Goal: Task Accomplishment & Management: Manage account settings

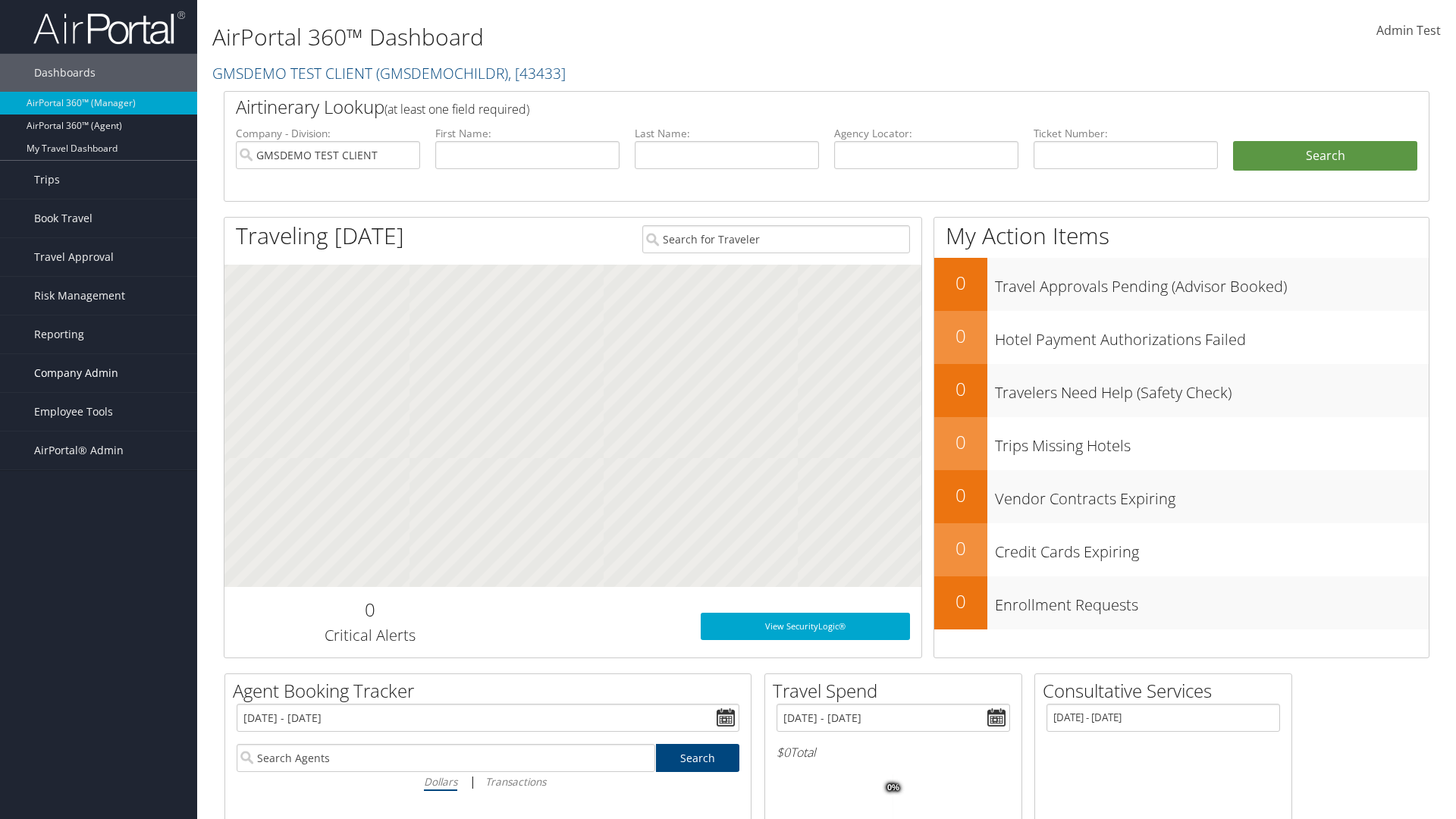
click at [98, 373] on span "Company Admin" at bounding box center [75, 372] width 84 height 38
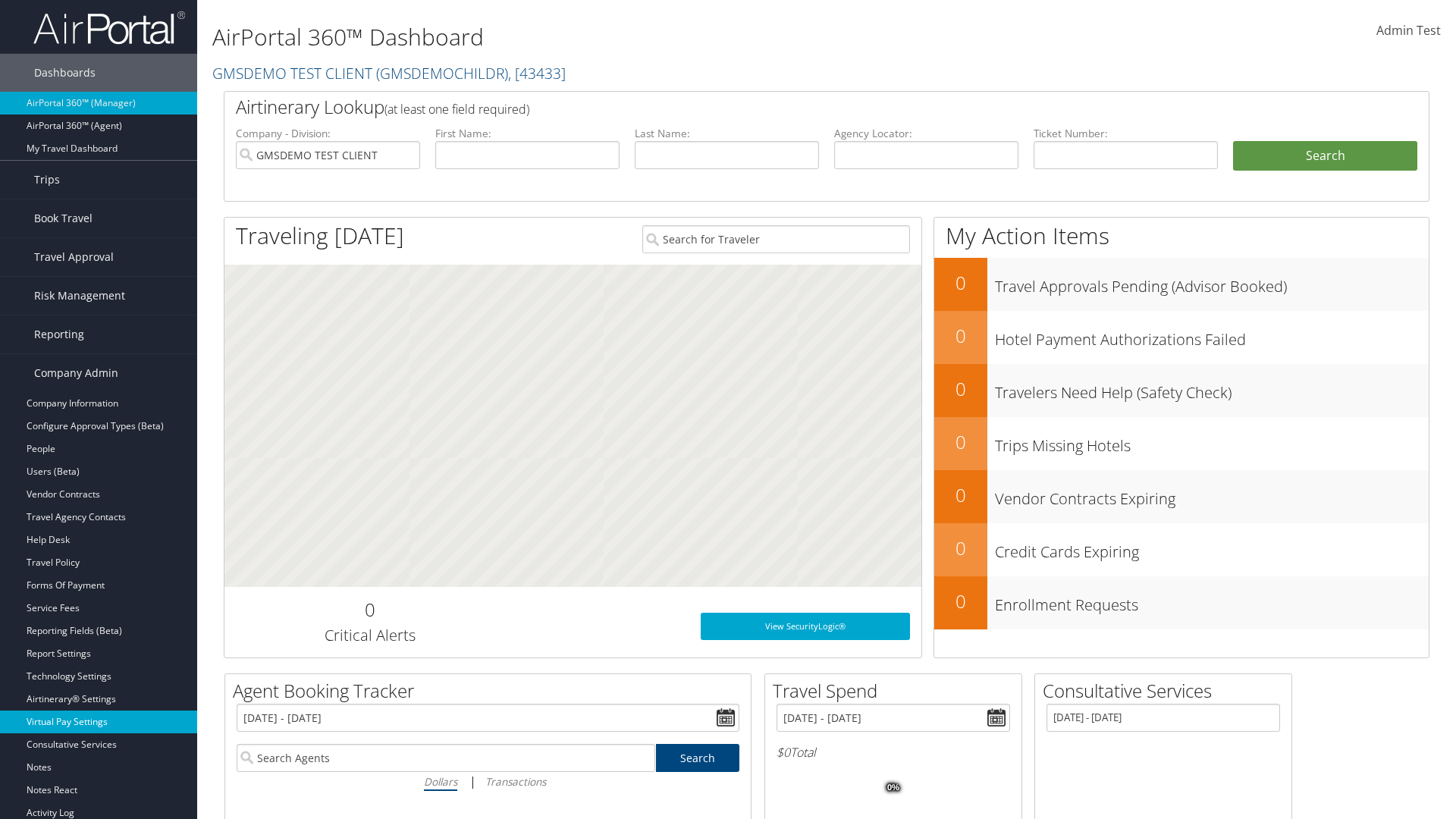
click at [98, 710] on link "Virtual Pay Settings" at bounding box center [98, 722] width 197 height 23
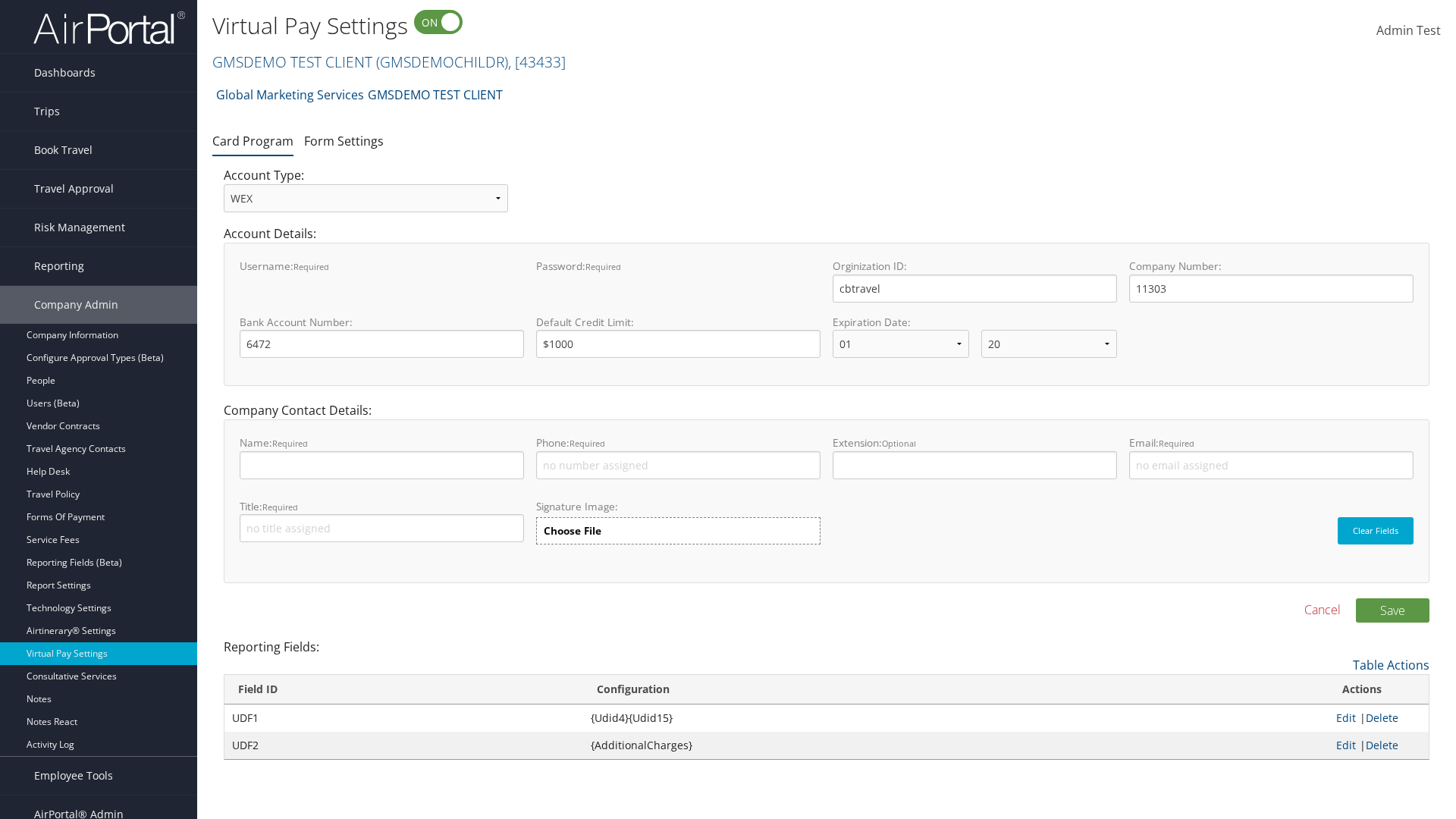
select select "20"
click at [292, 62] on link "GMSDEMO TEST CLIENT ( GMSDEMOCHILDR ) , [ 43433 ]" at bounding box center [389, 62] width 353 height 20
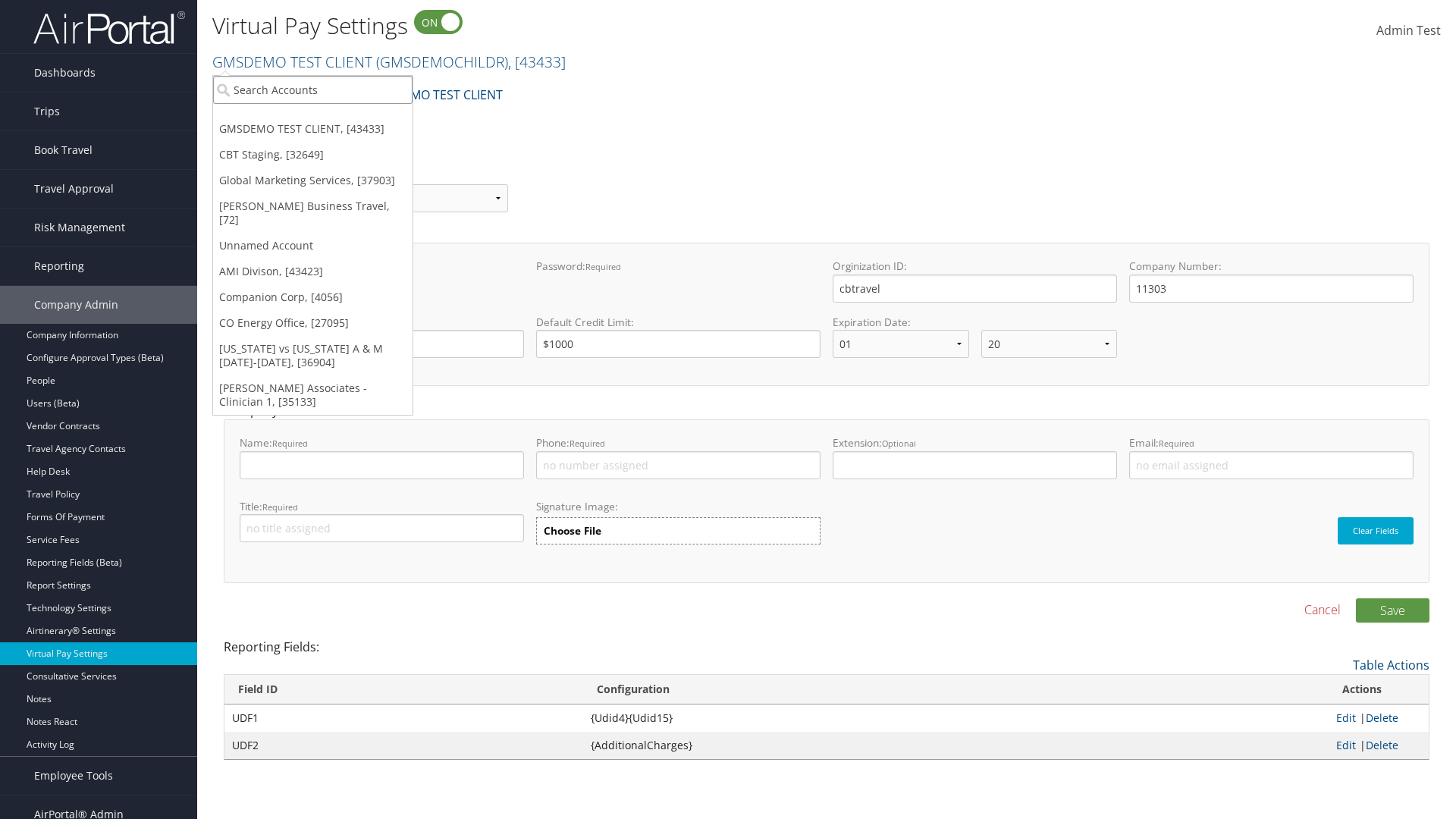
click at [313, 90] on input "search" at bounding box center [312, 90] width 199 height 28
type input "CBTSTG"
click at [313, 117] on div "CBT Staging (CBTSTG), [32649]" at bounding box center [313, 117] width 217 height 13
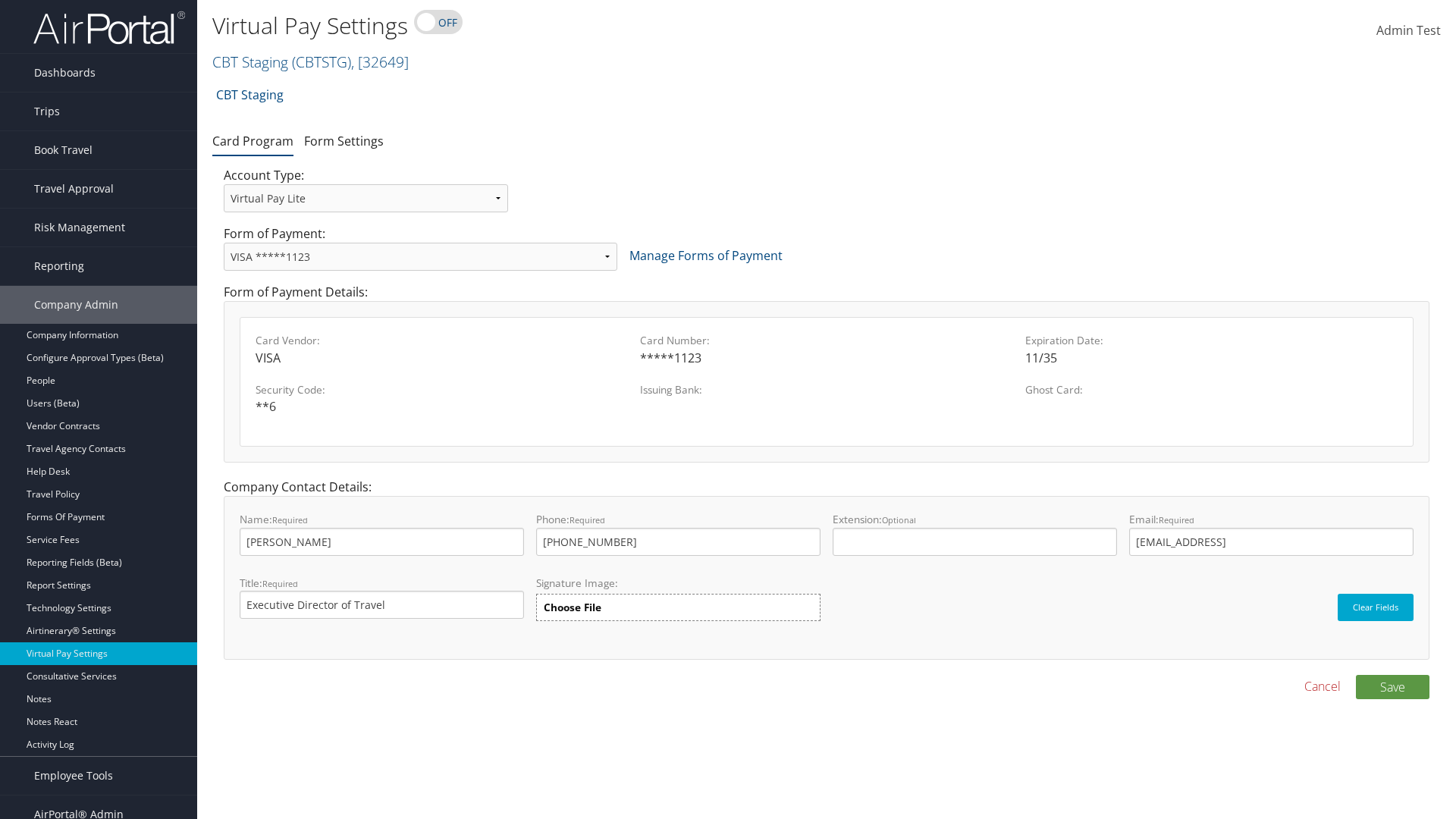
select select "new"
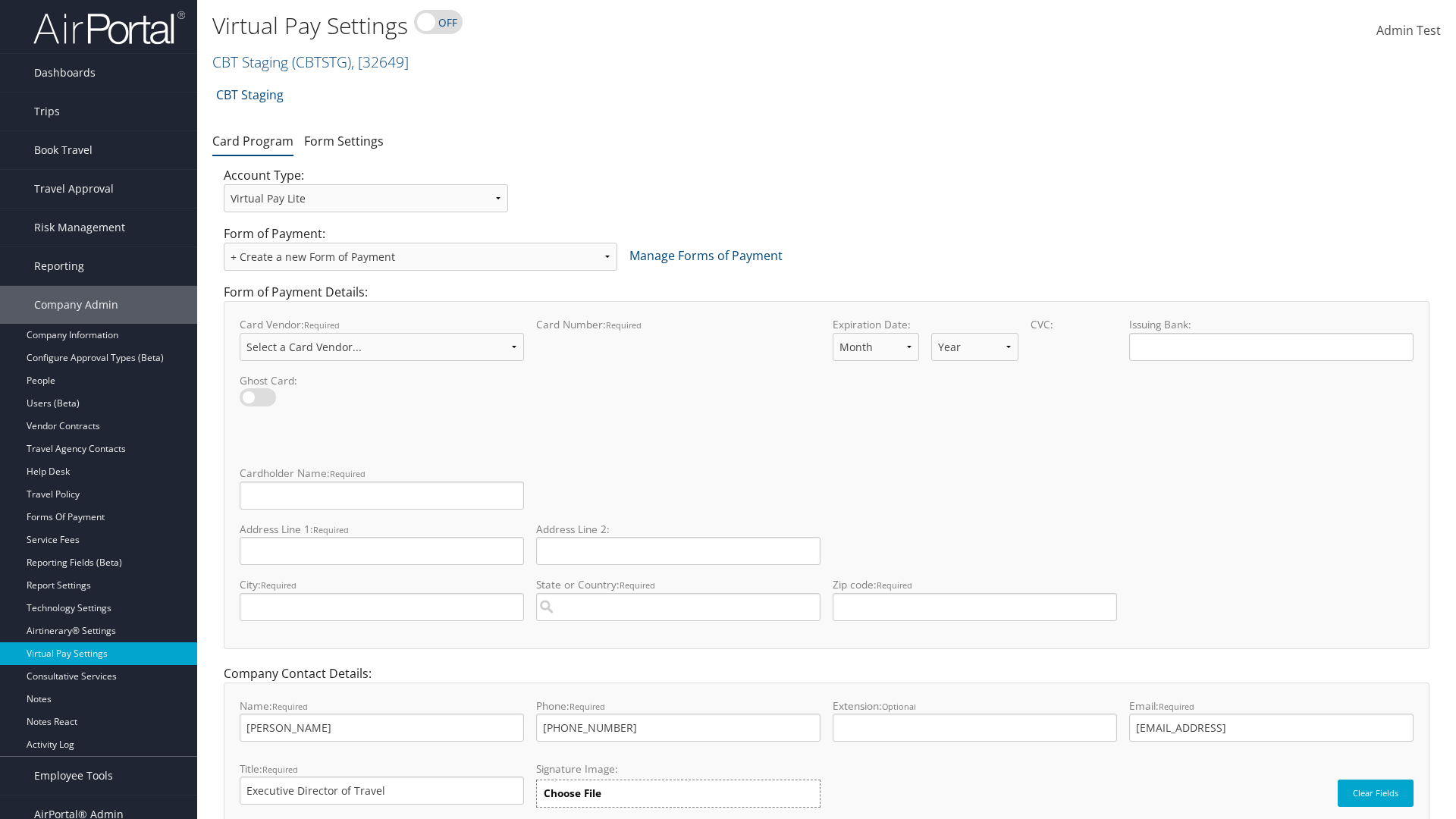
select select "VI"
select select "11"
select select "35"
click at [381, 496] on input "Cardholder Name: required This field is required" at bounding box center [382, 495] width 285 height 28
type input "Auto Test"
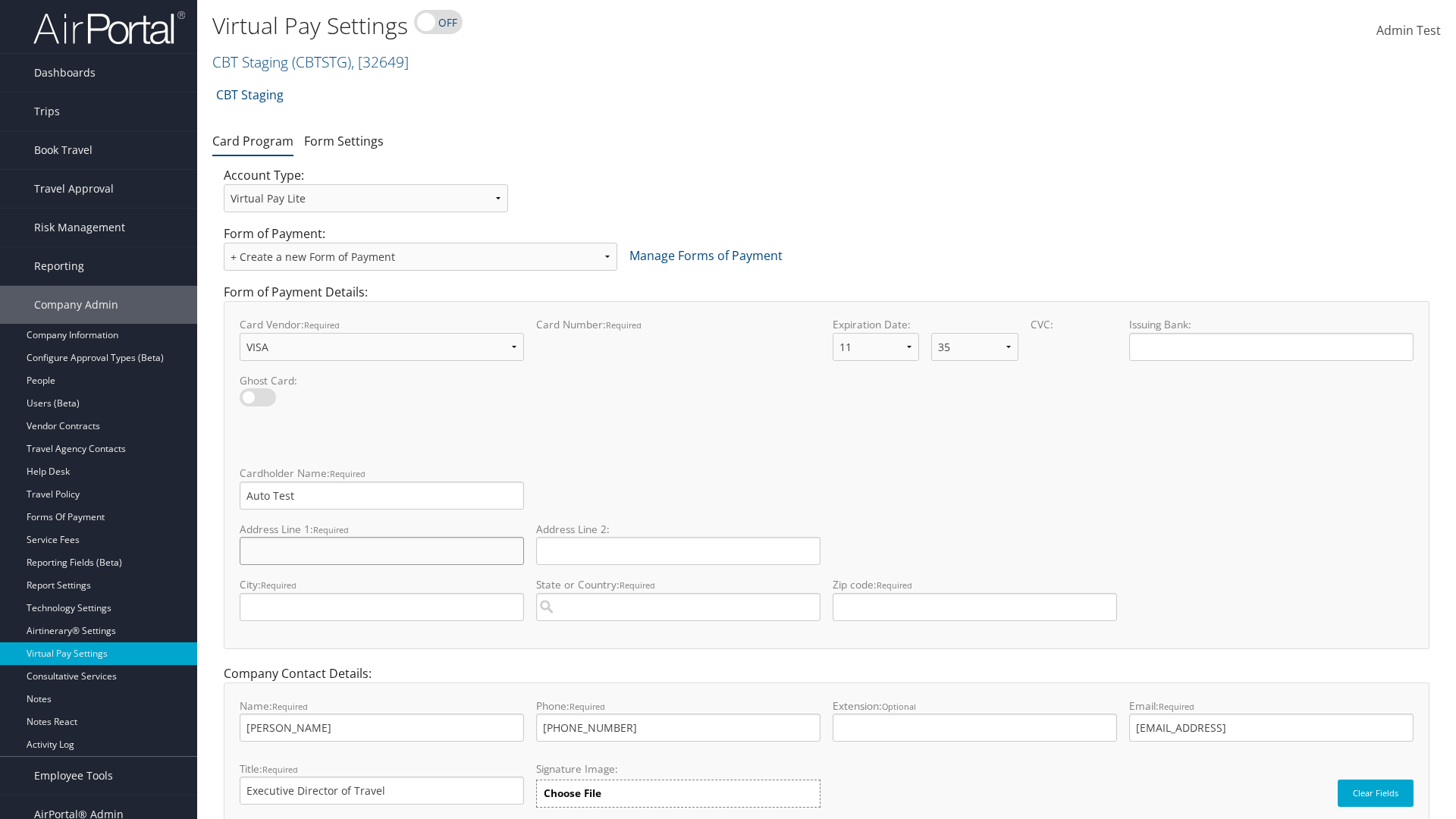
click at [381, 550] on input "Address Line 1: required This field is required" at bounding box center [382, 550] width 285 height 28
type input "Salt lake City"
click at [381, 606] on input "City: required This field is required" at bounding box center [382, 606] width 285 height 28
type input "SALt LAKE CITY"
click at [678, 606] on input "State or Country: required This field requires a suggested region." at bounding box center [678, 606] width 285 height 28
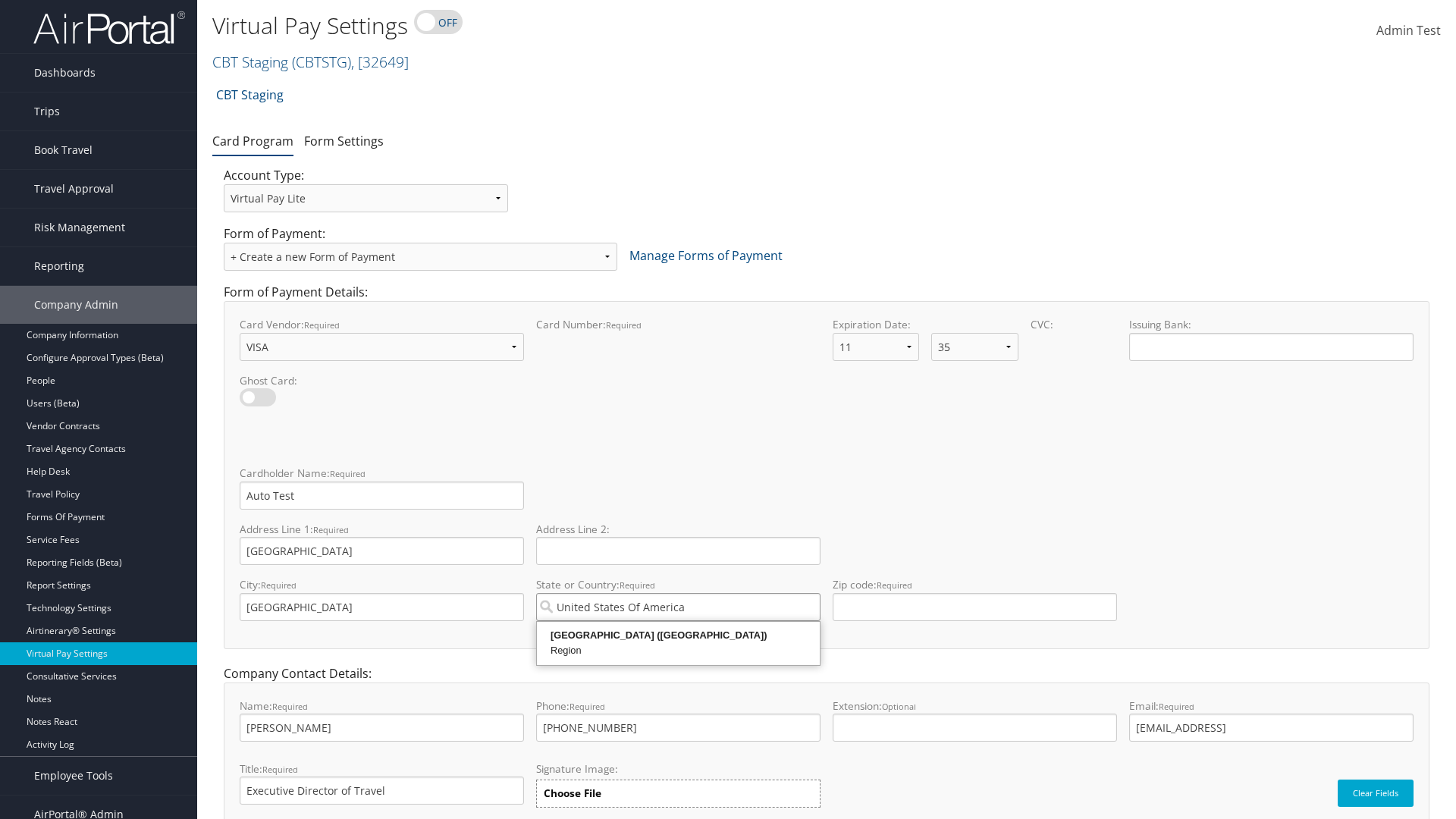
click at [678, 635] on div "United States of America (US)" at bounding box center [677, 636] width 278 height 15
type input "United States of America"
click at [975, 606] on input "Zip code: required This field requires numbers" at bounding box center [975, 606] width 285 height 28
type input "84106"
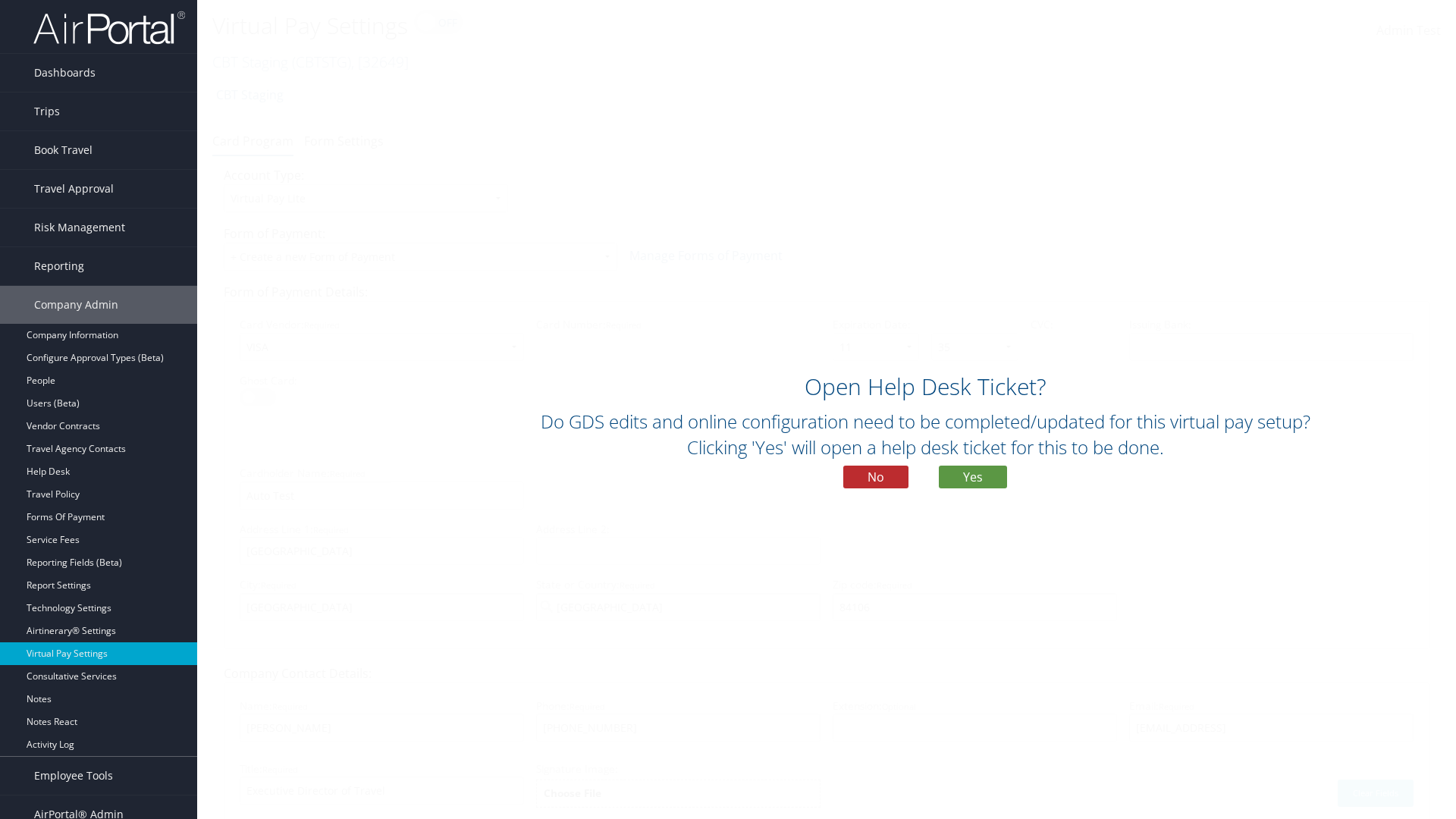
scroll to position [64, 0]
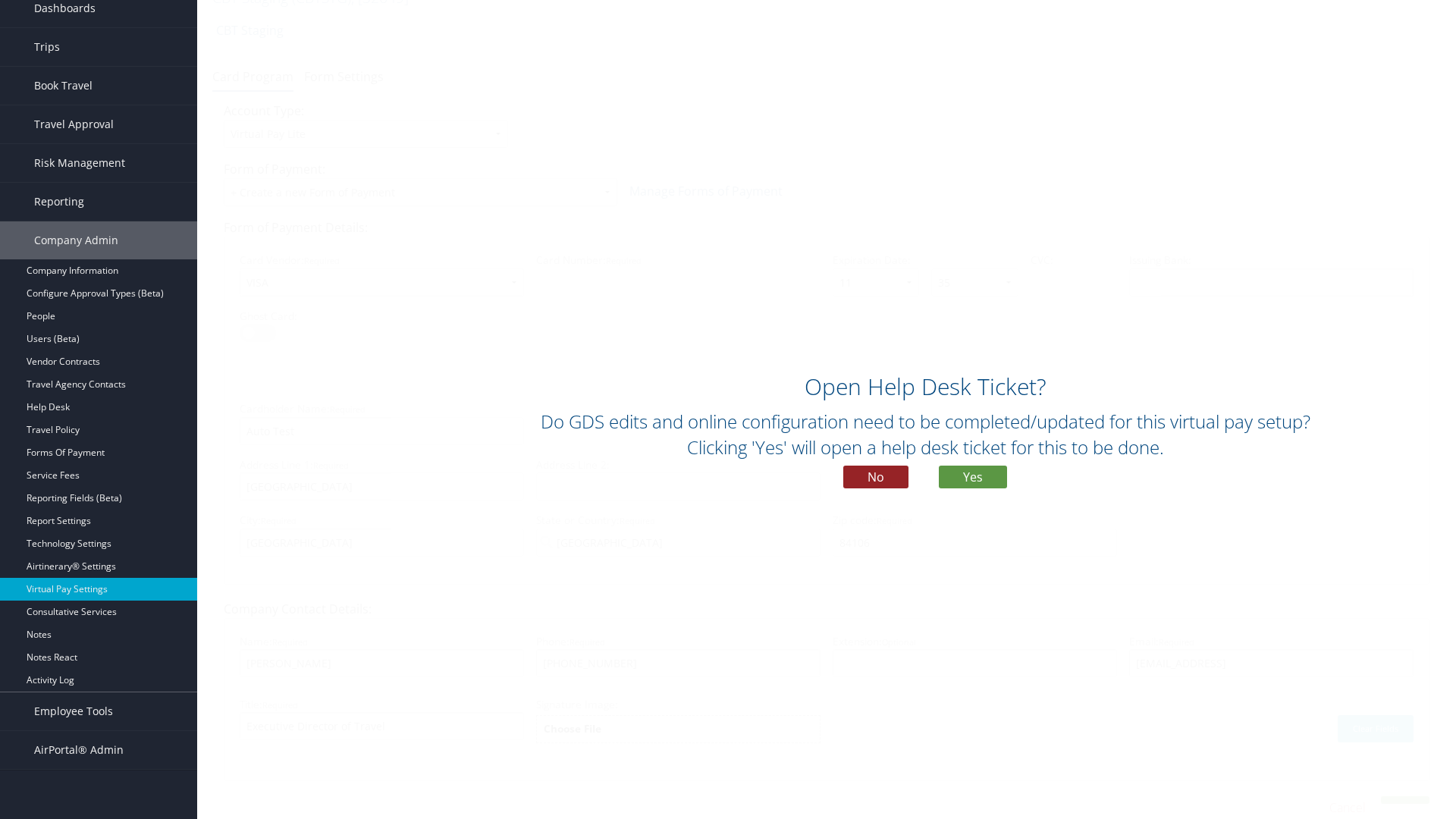
click at [876, 477] on button "No" at bounding box center [876, 477] width 65 height 23
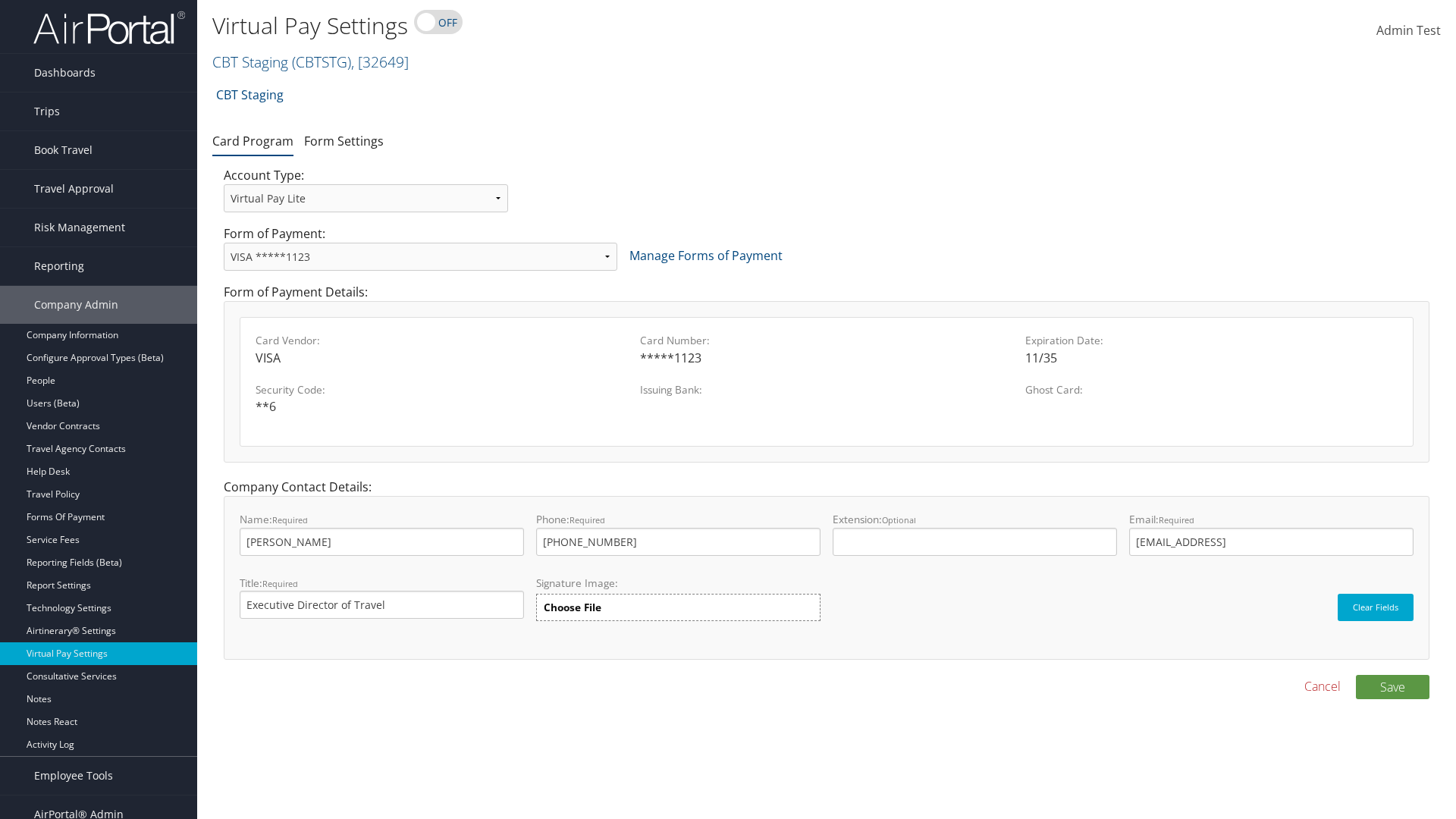
scroll to position [15, 0]
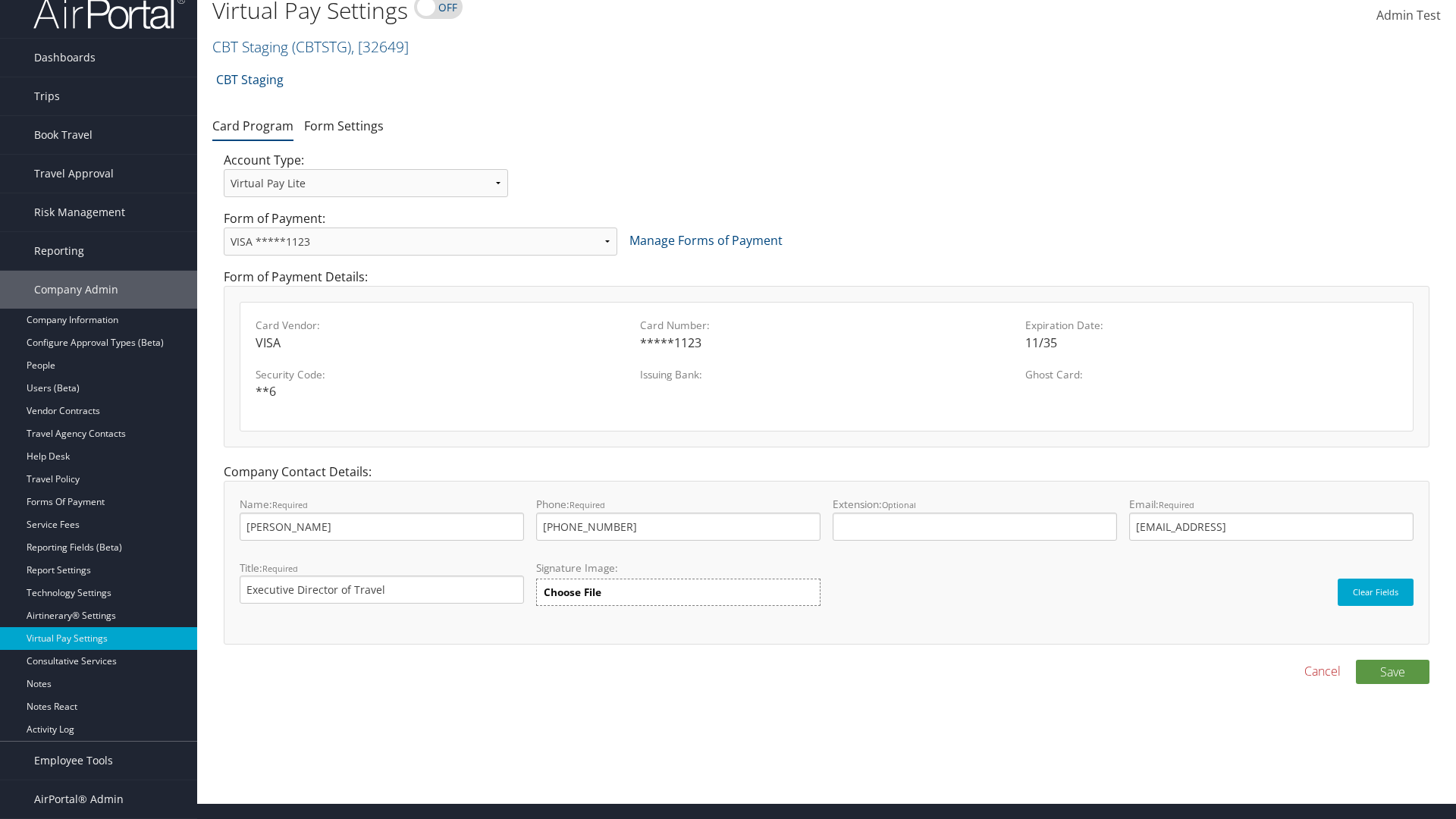
select select "13"
click at [1392, 671] on button "Save" at bounding box center [1392, 672] width 73 height 24
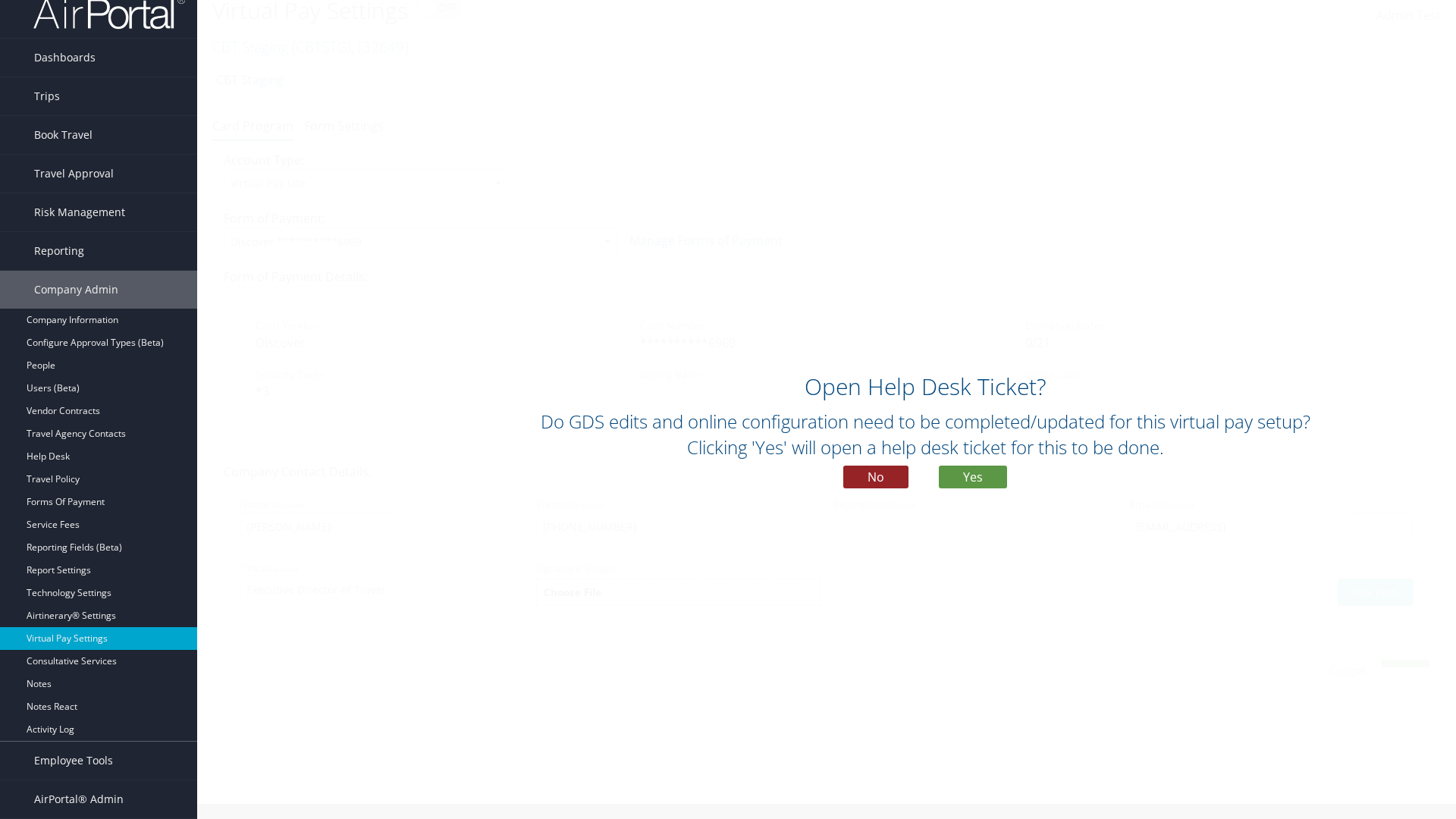
click at [876, 477] on button "No" at bounding box center [876, 477] width 65 height 23
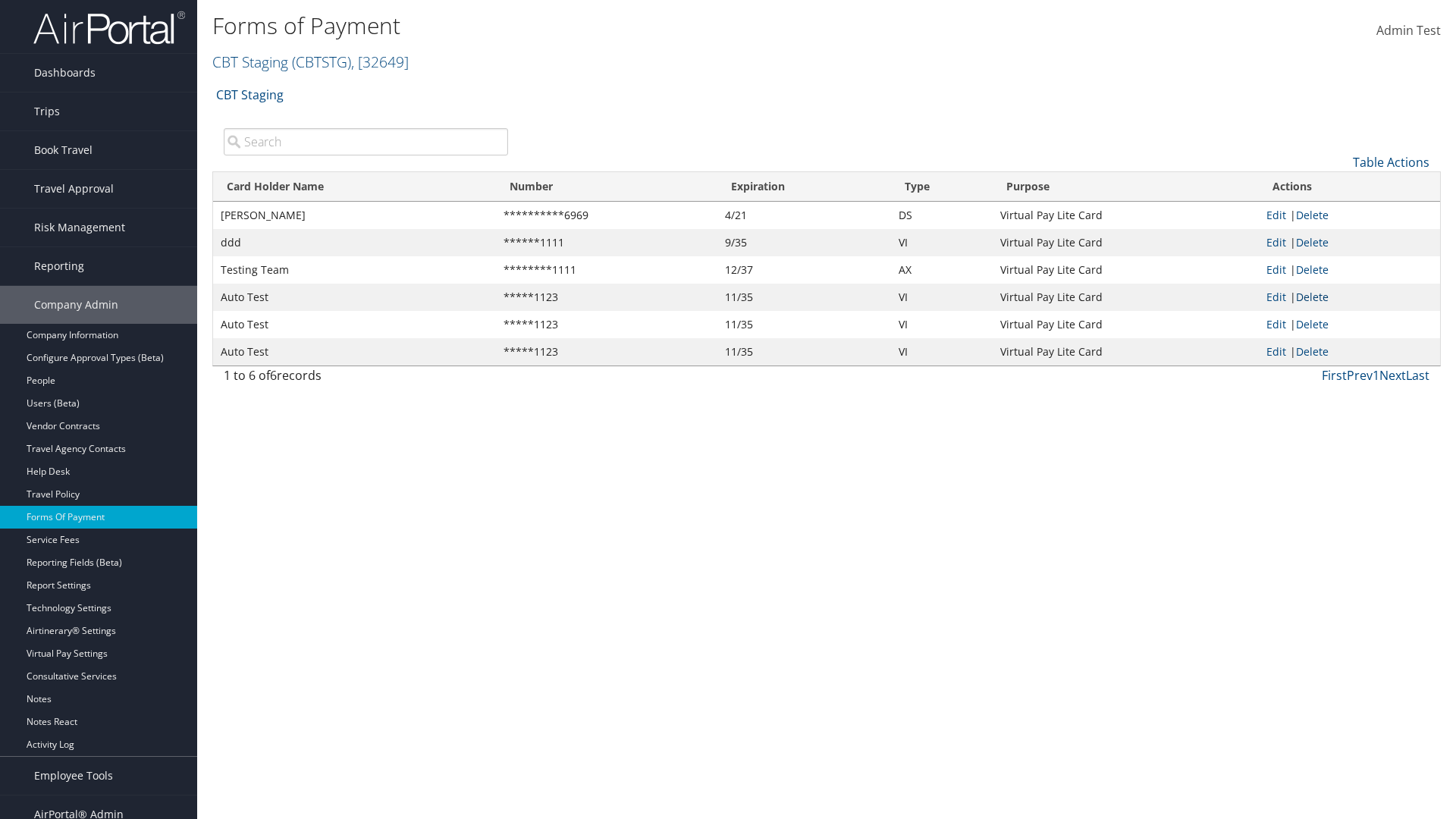
click at [1316, 296] on link "Delete" at bounding box center [1313, 296] width 33 height 14
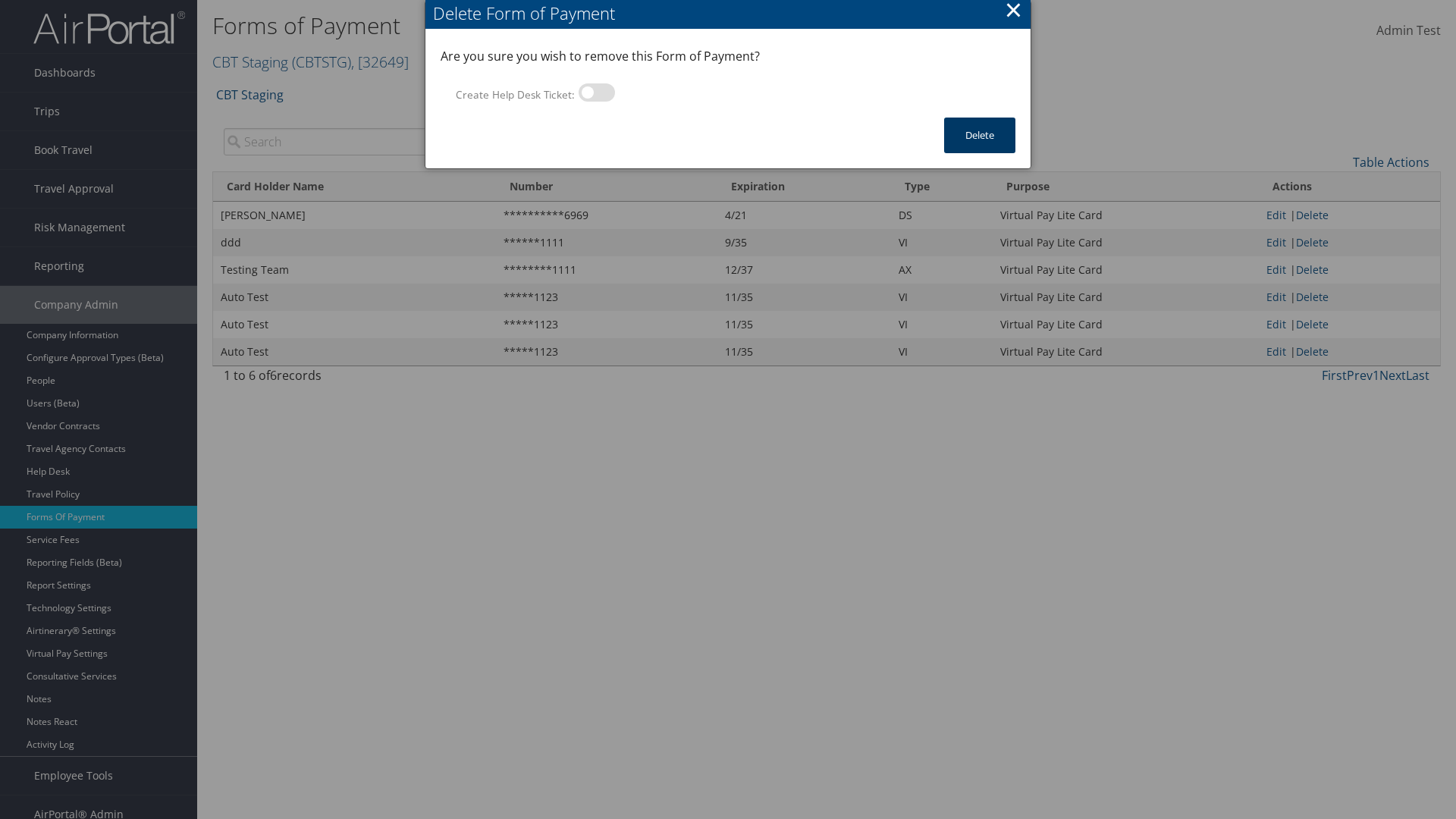
click at [980, 135] on button "Delete" at bounding box center [980, 135] width 71 height 36
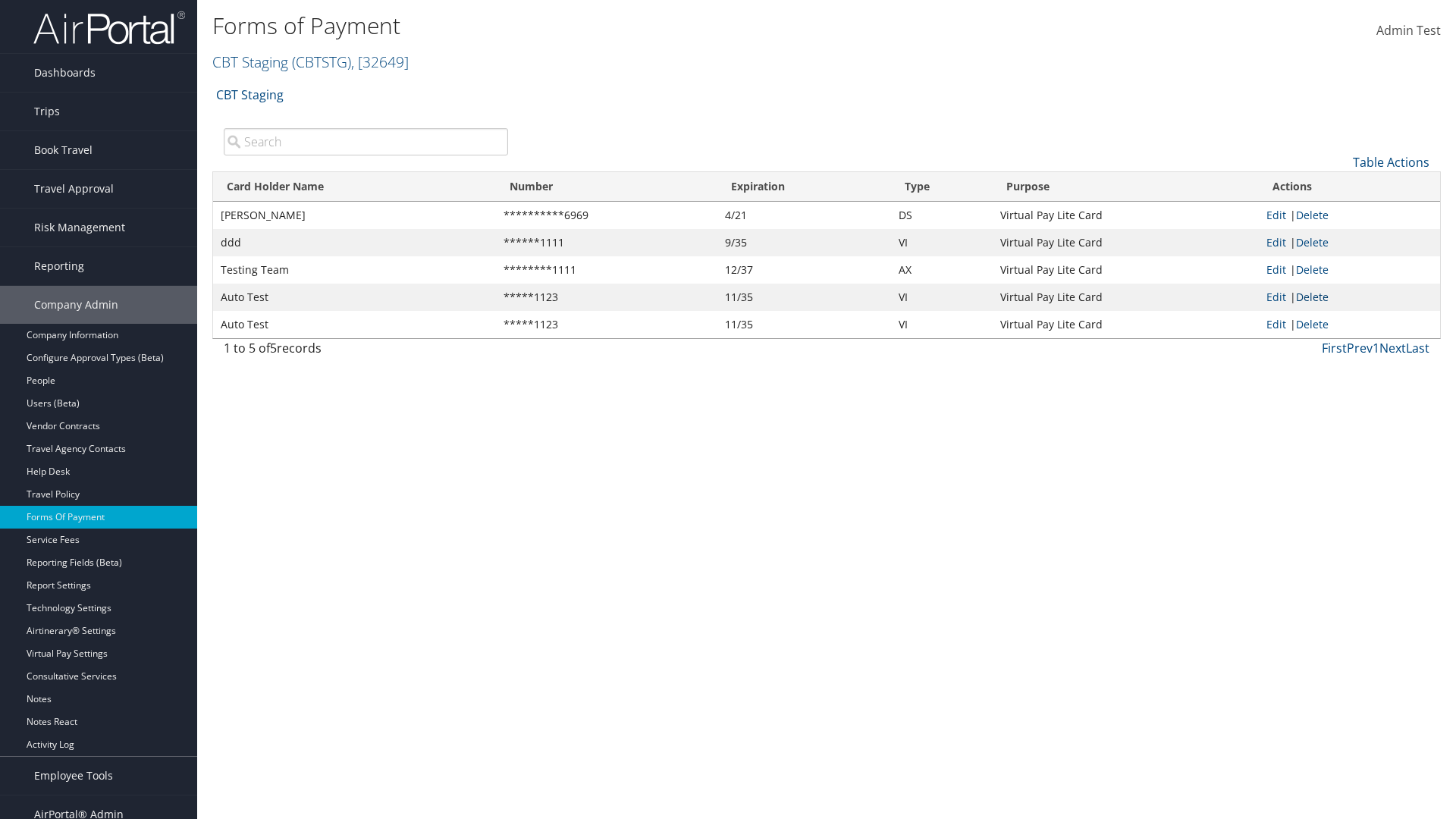
click at [1316, 296] on link "Delete" at bounding box center [1313, 296] width 33 height 14
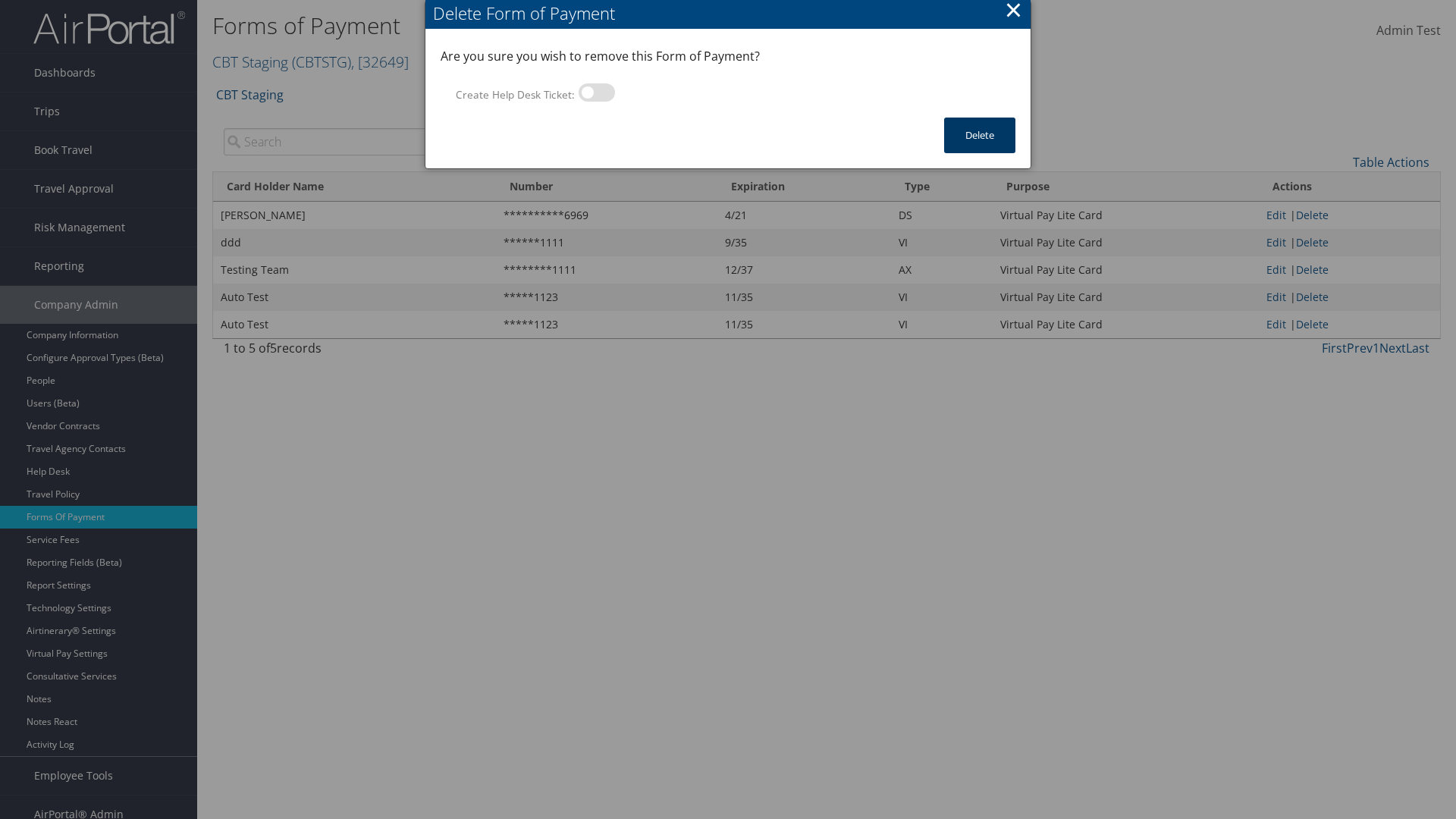
click at [980, 135] on button "Delete" at bounding box center [980, 135] width 71 height 36
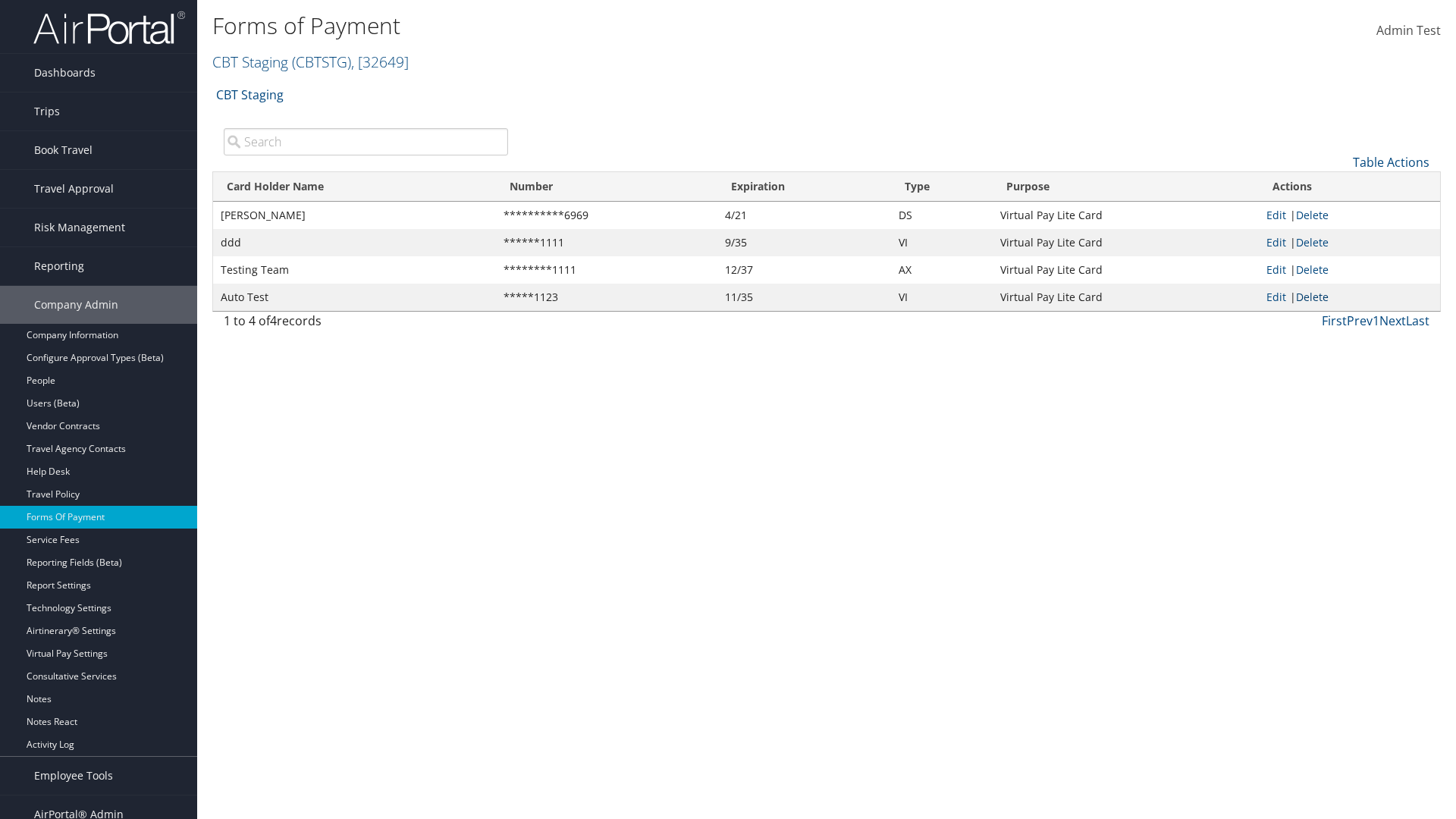
click at [1316, 296] on link "Delete" at bounding box center [1313, 296] width 33 height 14
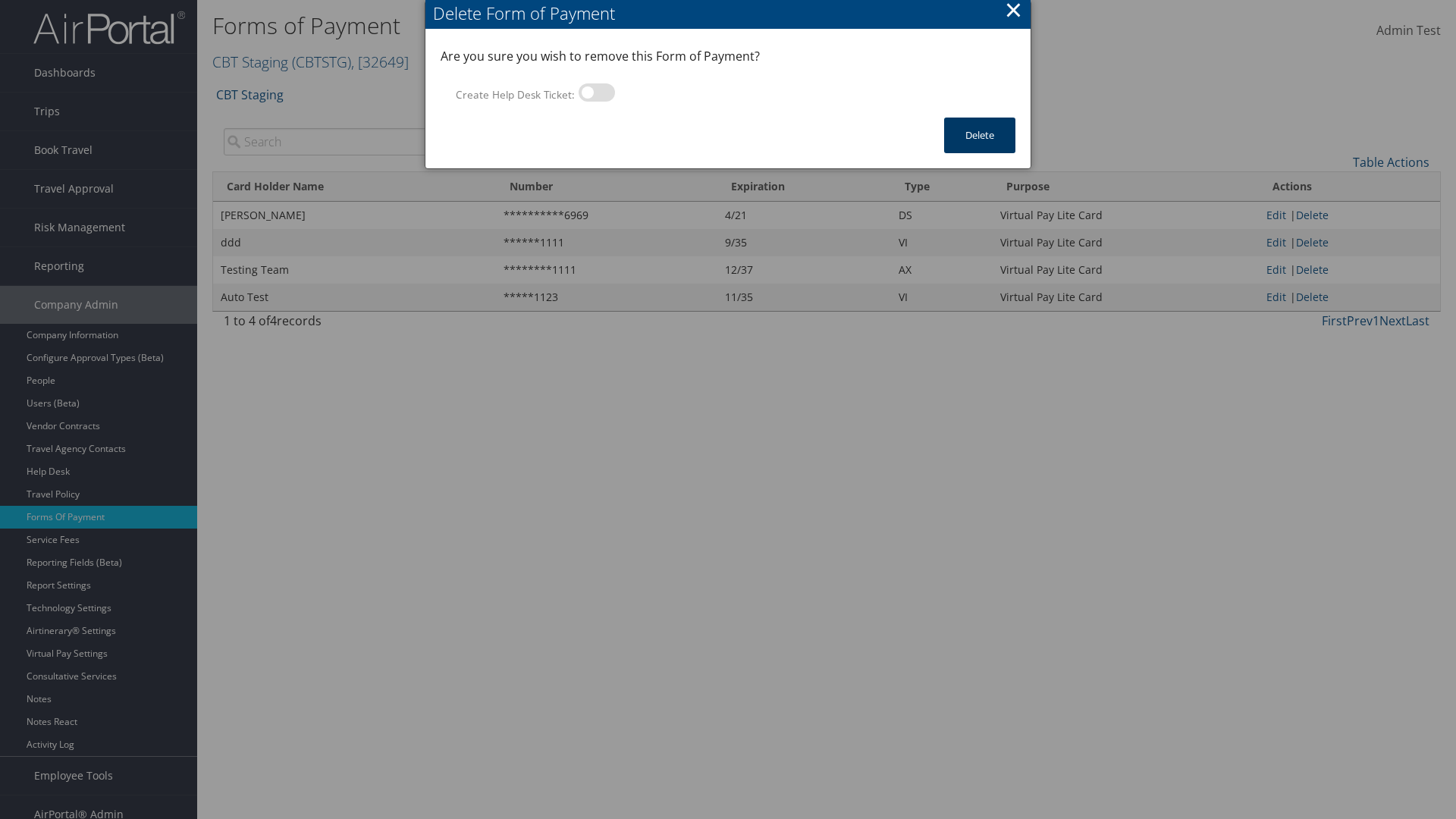
click at [980, 135] on button "Delete" at bounding box center [980, 135] width 71 height 36
